Goal: Task Accomplishment & Management: Manage account settings

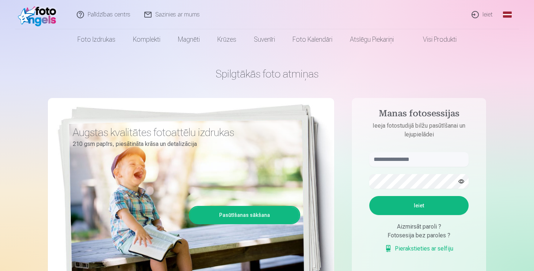
click at [510, 15] on link "Global" at bounding box center [507, 14] width 15 height 29
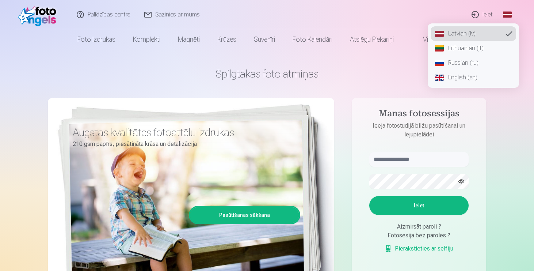
click at [473, 76] on link "English (en)" at bounding box center [474, 77] width 86 height 15
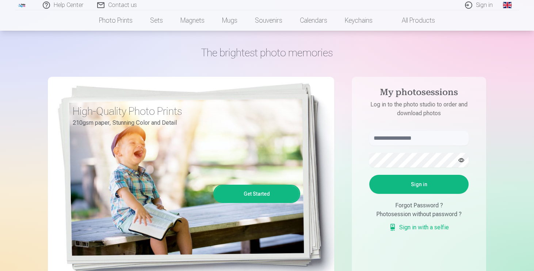
scroll to position [23, 0]
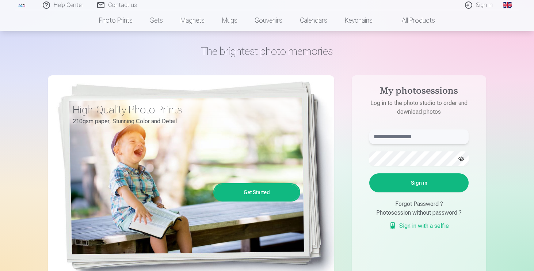
click at [398, 136] on input "text" at bounding box center [419, 136] width 99 height 15
type input "**********"
click at [431, 185] on button "Sign in" at bounding box center [419, 182] width 99 height 19
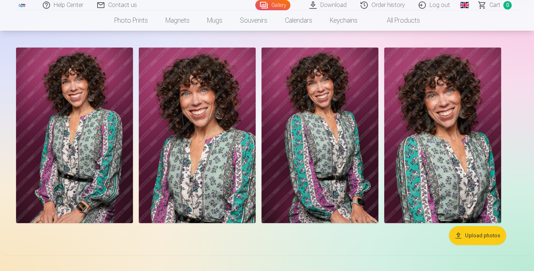
scroll to position [31, 0]
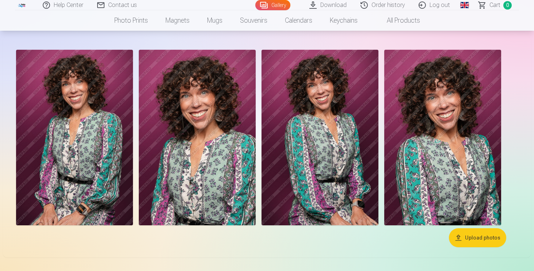
click at [477, 240] on button "Upload photos" at bounding box center [477, 237] width 57 height 19
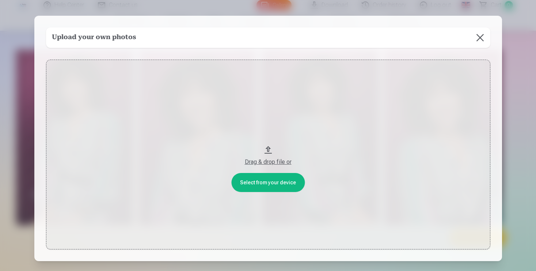
click at [480, 41] on button at bounding box center [480, 37] width 20 height 20
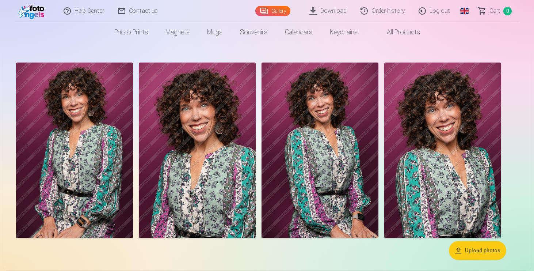
scroll to position [24, 0]
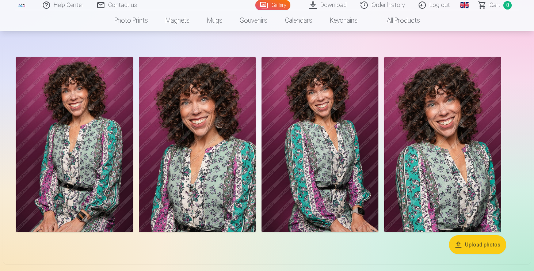
click at [330, 5] on link "Download" at bounding box center [328, 5] width 51 height 10
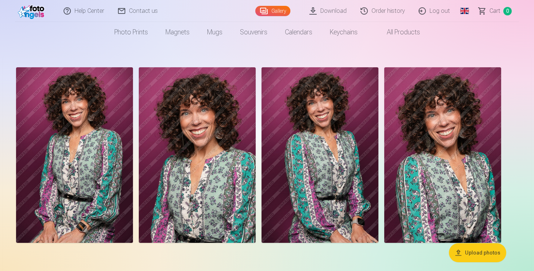
scroll to position [3, 0]
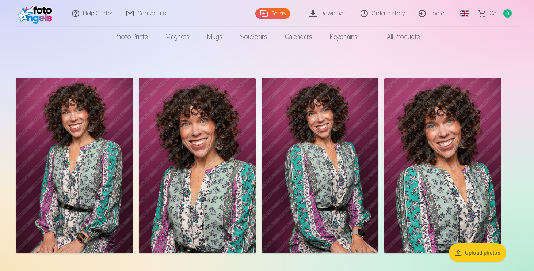
click at [329, 14] on link "Download" at bounding box center [328, 13] width 51 height 27
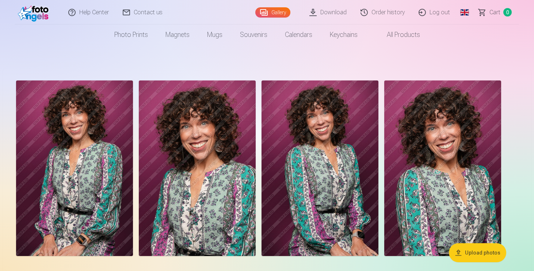
scroll to position [6, 0]
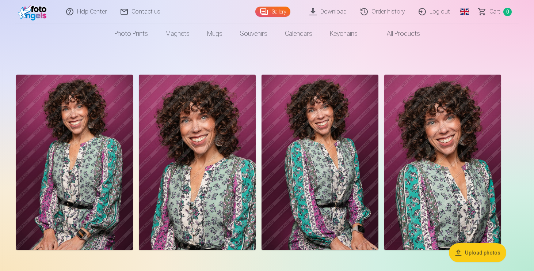
click at [386, 11] on link "Order history" at bounding box center [383, 11] width 58 height 23
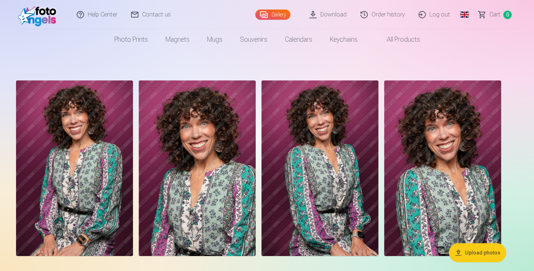
click at [73, 135] on img at bounding box center [74, 167] width 117 height 175
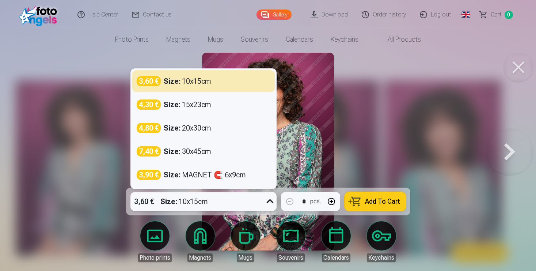
click at [266, 202] on icon at bounding box center [270, 202] width 12 height 12
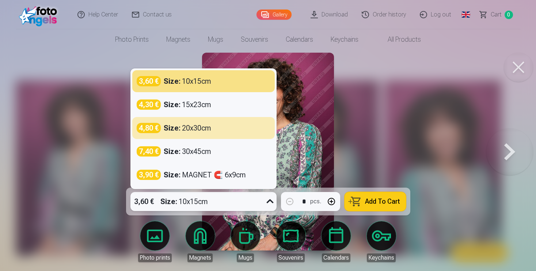
click at [426, 117] on div at bounding box center [268, 135] width 536 height 271
